Goal: Information Seeking & Learning: Check status

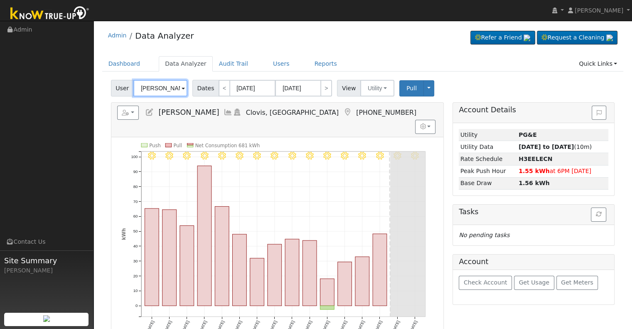
click at [166, 90] on input "[PERSON_NAME]" at bounding box center [160, 88] width 54 height 17
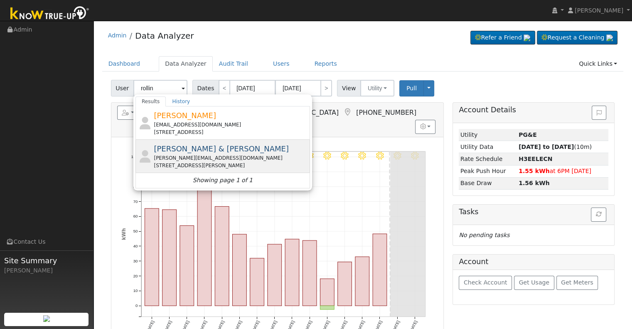
click at [232, 150] on div "[PERSON_NAME] & [PERSON_NAME] Rollin [EMAIL_ADDRESS][DOMAIN_NAME] [STREET_ADDRE…" at bounding box center [231, 156] width 154 height 26
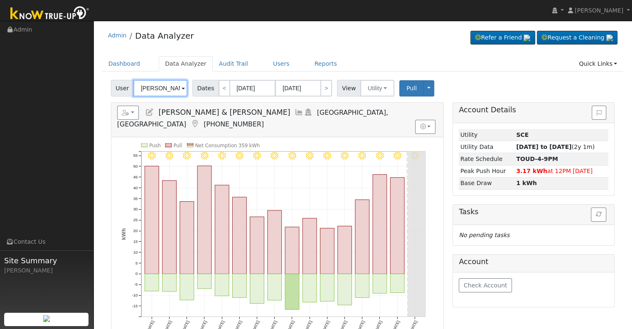
click at [168, 86] on input "[PERSON_NAME] & [PERSON_NAME]" at bounding box center [160, 88] width 54 height 17
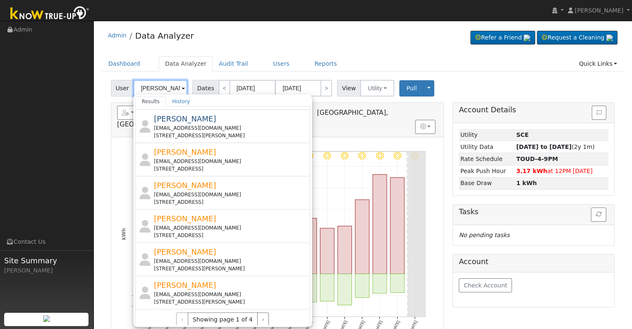
scroll to position [299, 0]
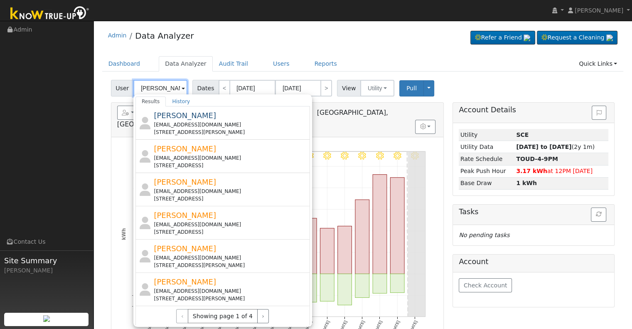
click at [138, 88] on input "[PERSON_NAME]" at bounding box center [160, 88] width 54 height 17
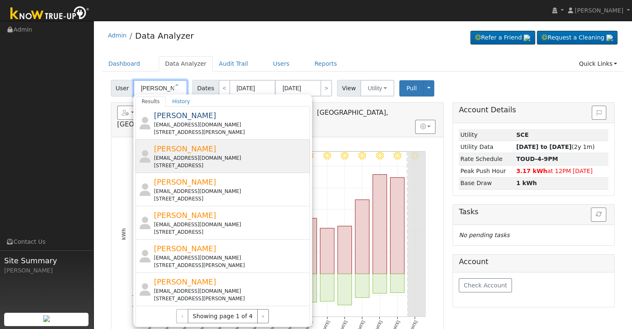
scroll to position [0, 0]
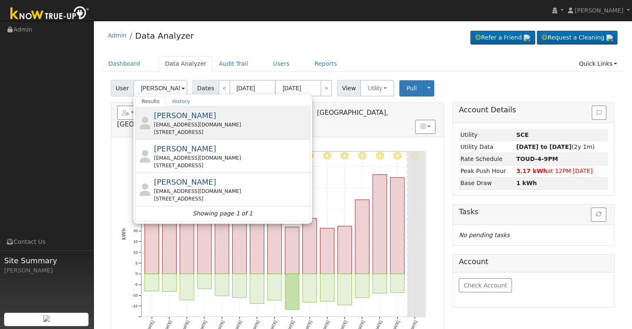
click at [259, 125] on div "[EMAIL_ADDRESS][DOMAIN_NAME]" at bounding box center [231, 124] width 154 height 7
type input "[PERSON_NAME]"
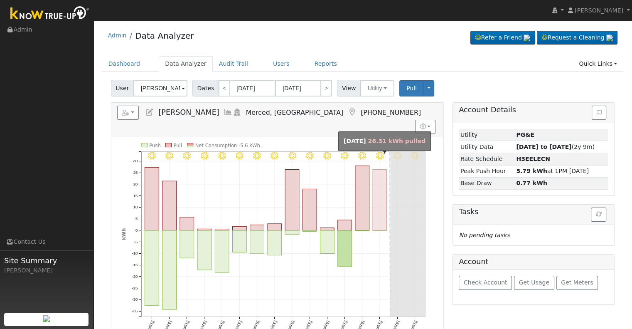
click at [380, 180] on rect "onclick=""" at bounding box center [380, 200] width 14 height 61
type input "[DATE]"
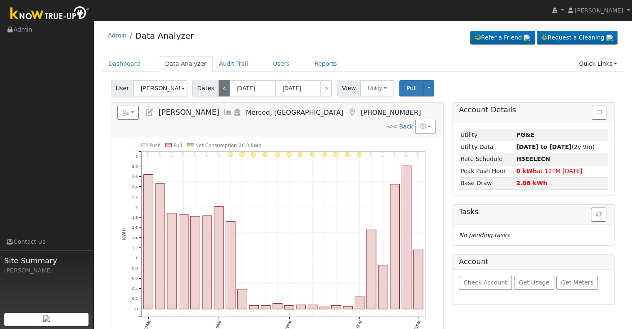
click at [219, 90] on link "<" at bounding box center [225, 88] width 12 height 17
type input "[DATE]"
